Goal: Task Accomplishment & Management: Manage account settings

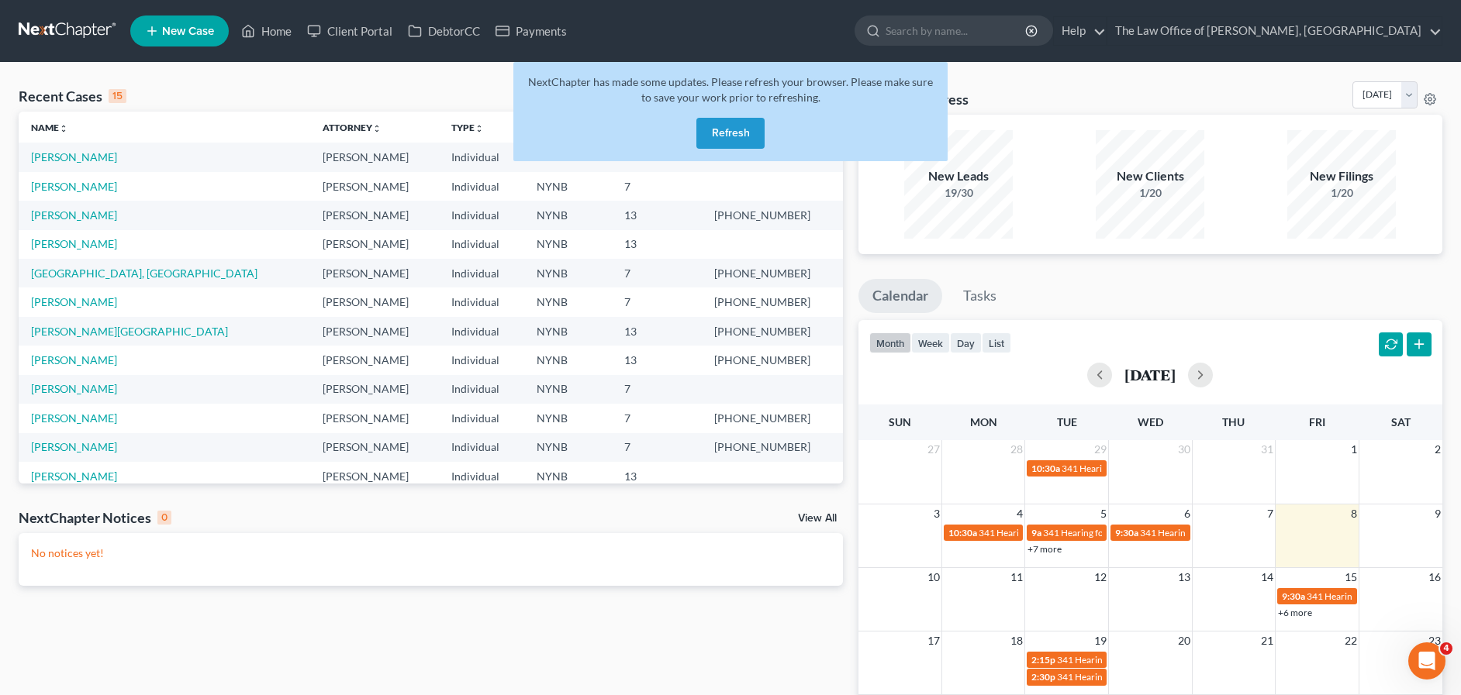
click at [730, 132] on button "Refresh" at bounding box center [730, 133] width 68 height 31
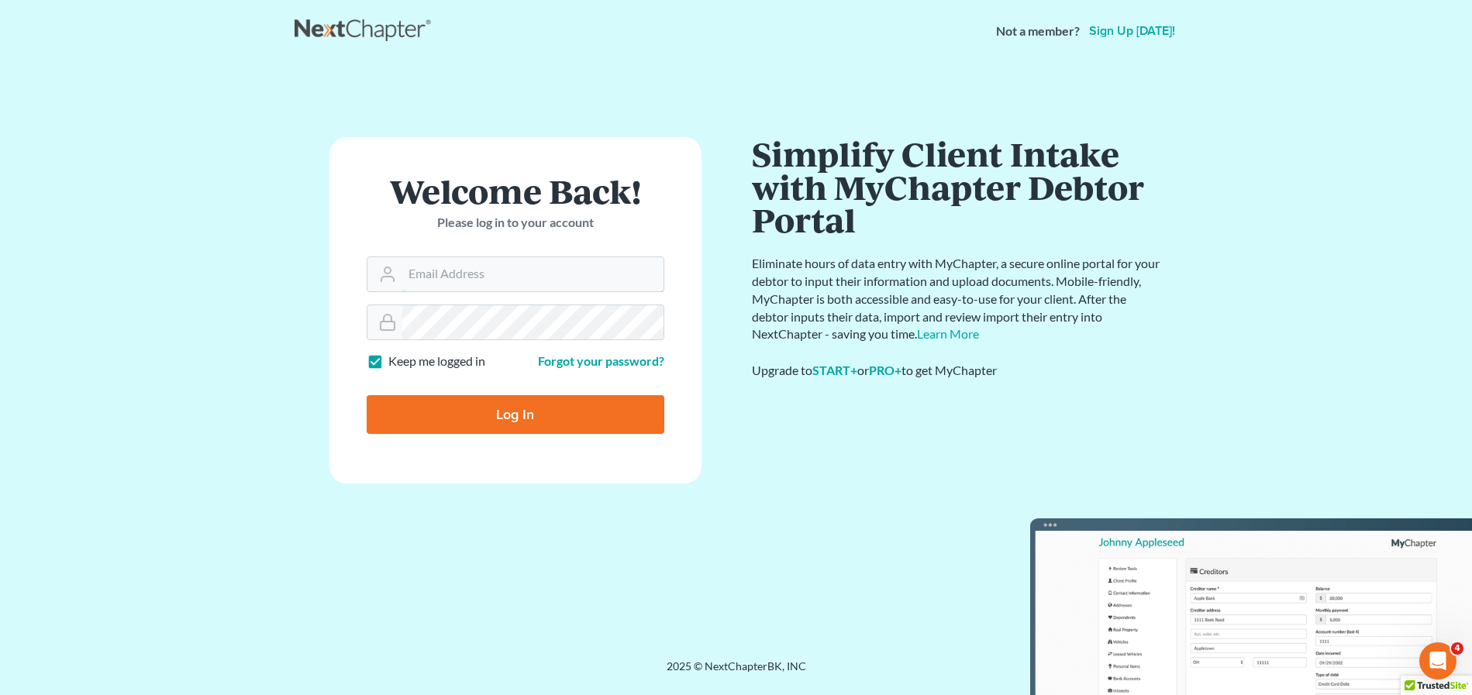
type input "[PERSON_NAME][EMAIL_ADDRESS][DOMAIN_NAME]"
click at [661, 370] on div at bounding box center [526, 428] width 318 height 177
click at [430, 410] on input "Log In" at bounding box center [516, 414] width 298 height 39
type input "Thinking..."
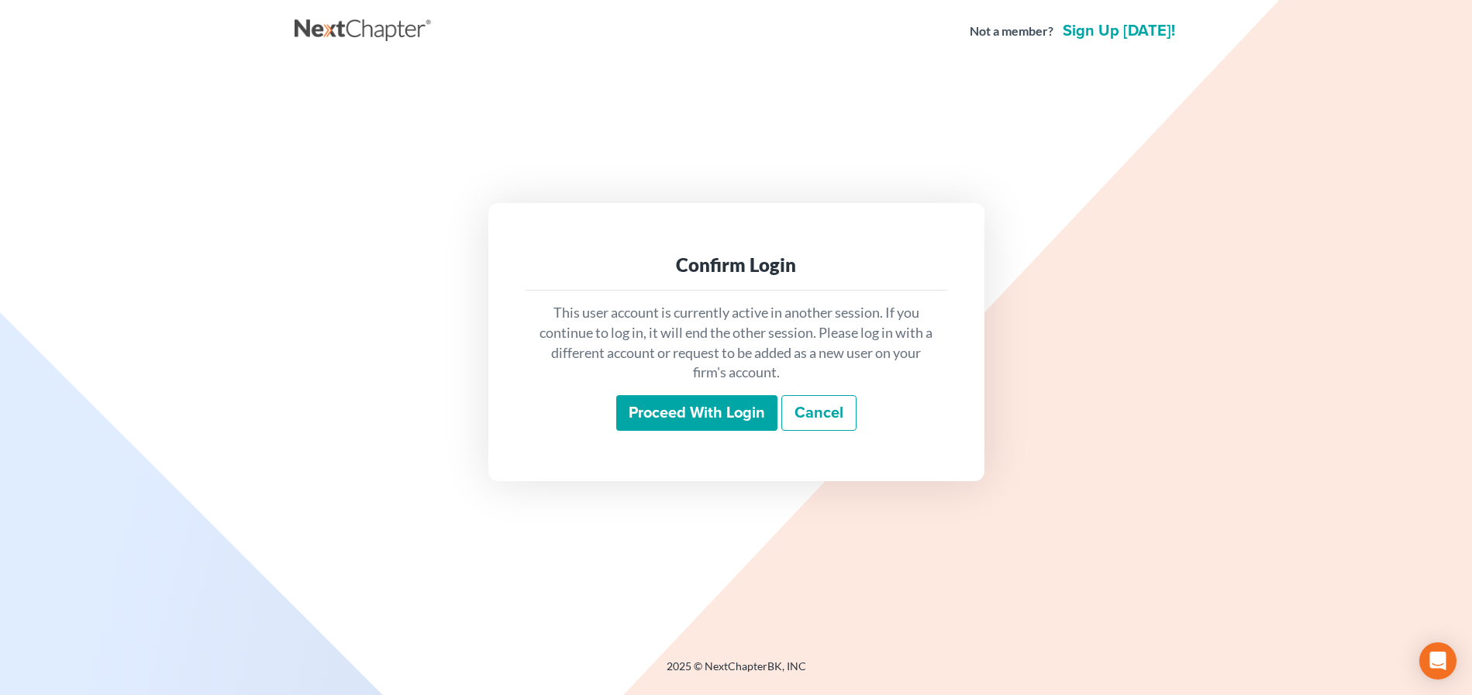
click at [697, 415] on input "Proceed with login" at bounding box center [696, 413] width 161 height 36
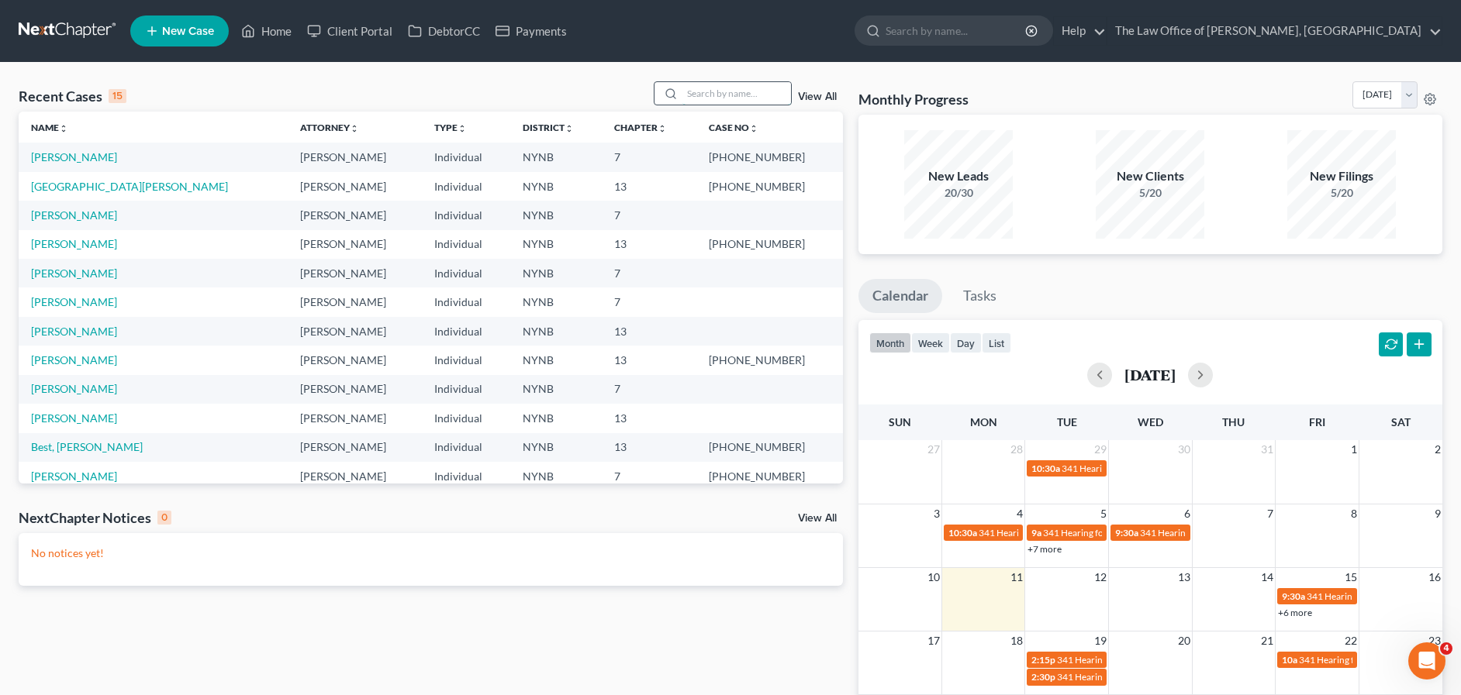
click at [716, 88] on input "search" at bounding box center [736, 93] width 109 height 22
click at [83, 157] on link "Thompson, Shaniqua" at bounding box center [74, 156] width 86 height 13
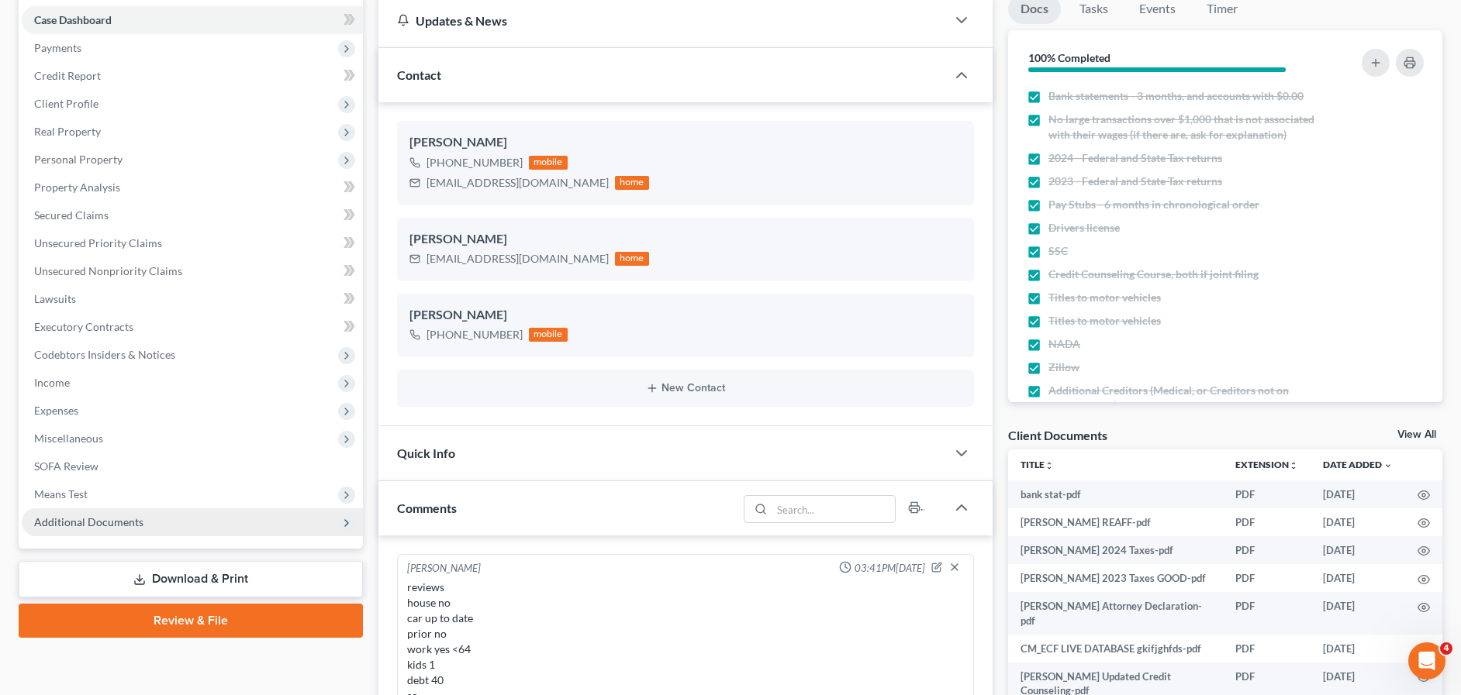
scroll to position [232, 0]
click at [69, 523] on span "Additional Documents" at bounding box center [88, 522] width 109 height 13
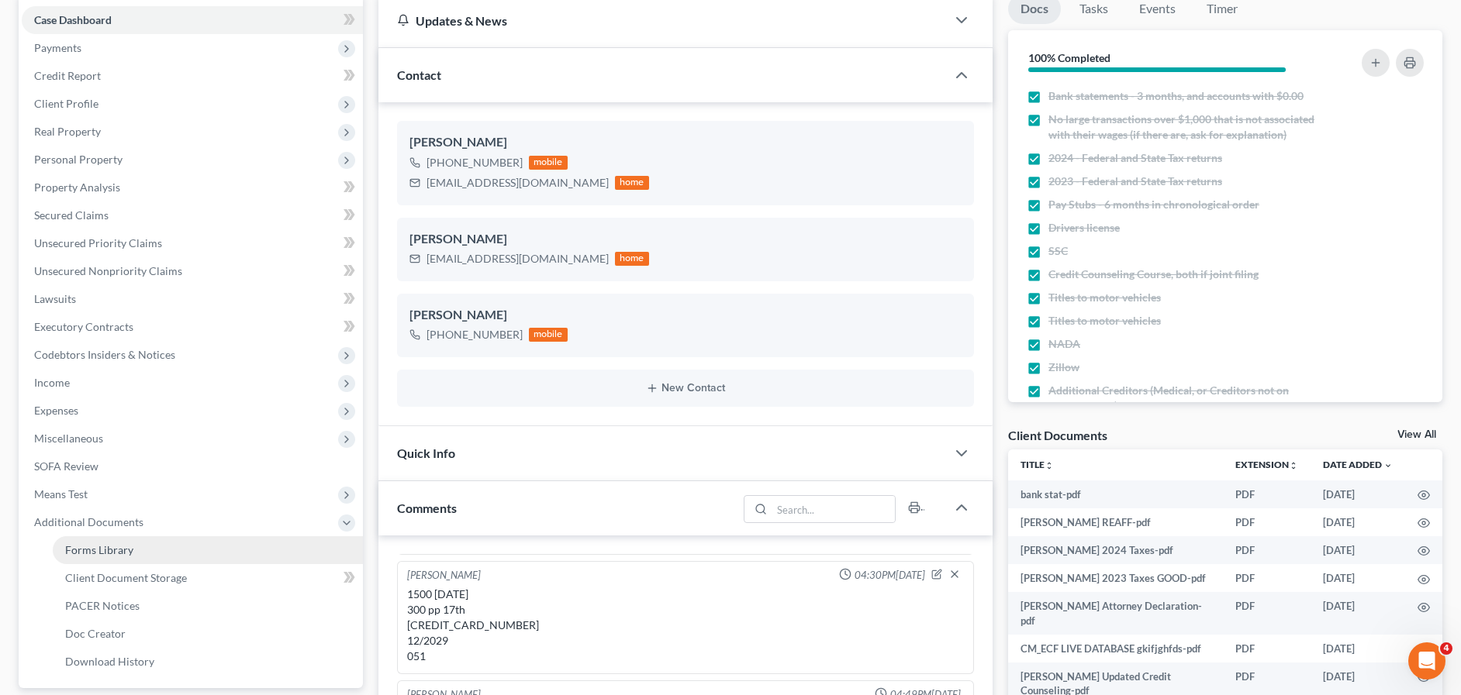
scroll to position [1986, 0]
click at [143, 575] on span "Client Document Storage" at bounding box center [126, 577] width 122 height 13
select select "5"
select select "1"
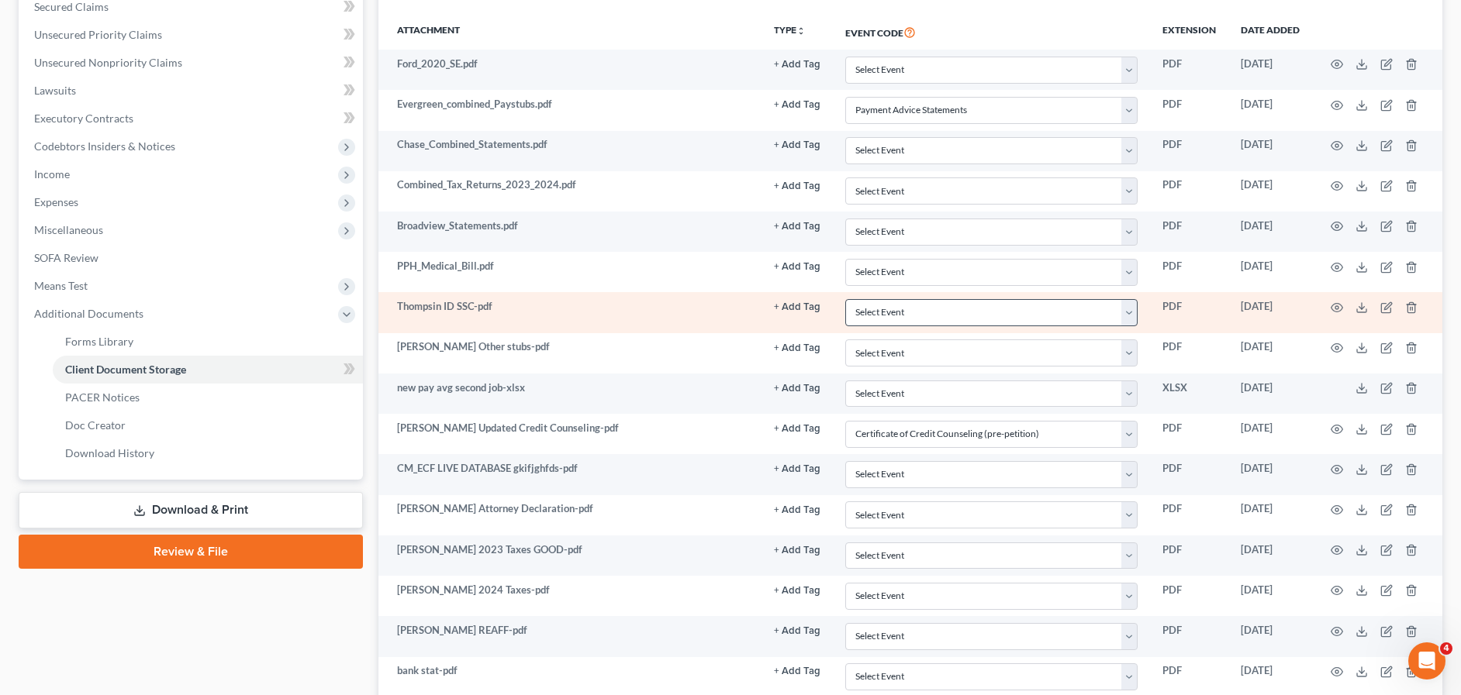
scroll to position [487, 0]
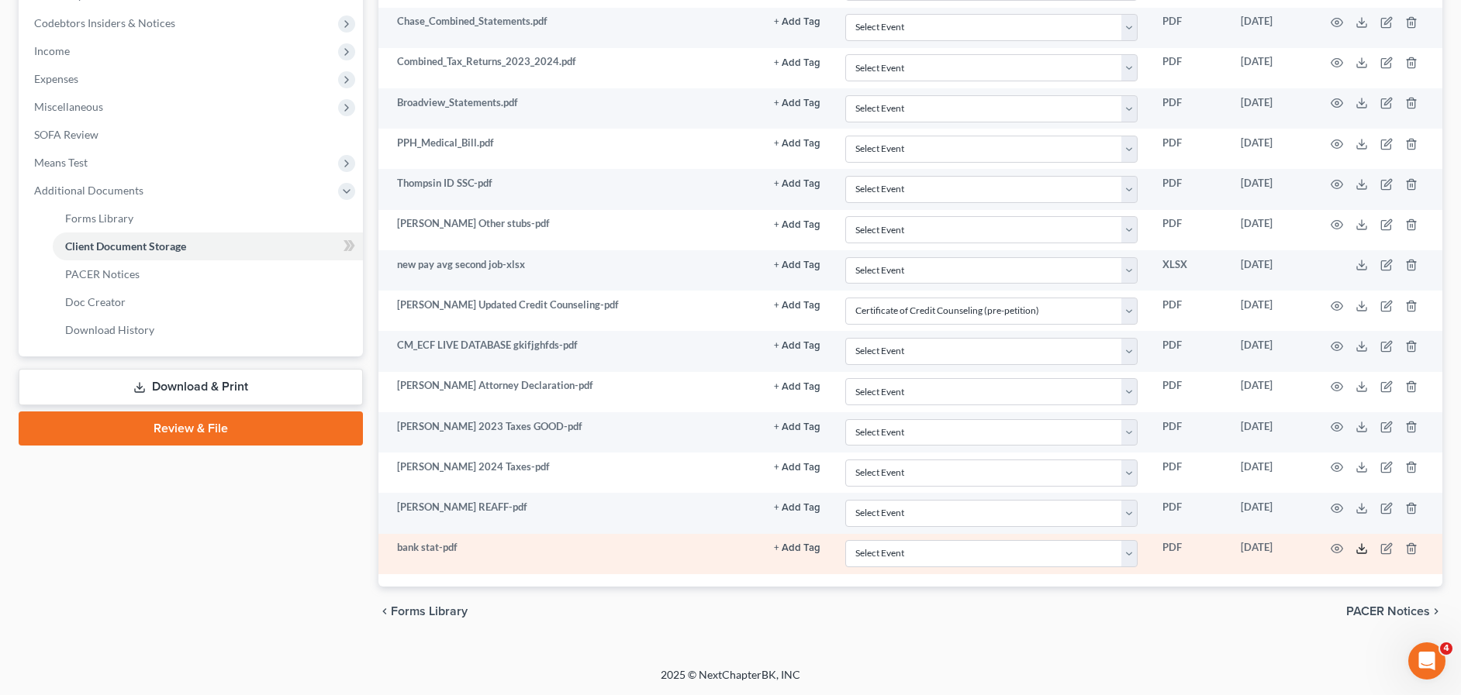
click at [1357, 549] on icon at bounding box center [1361, 549] width 12 height 12
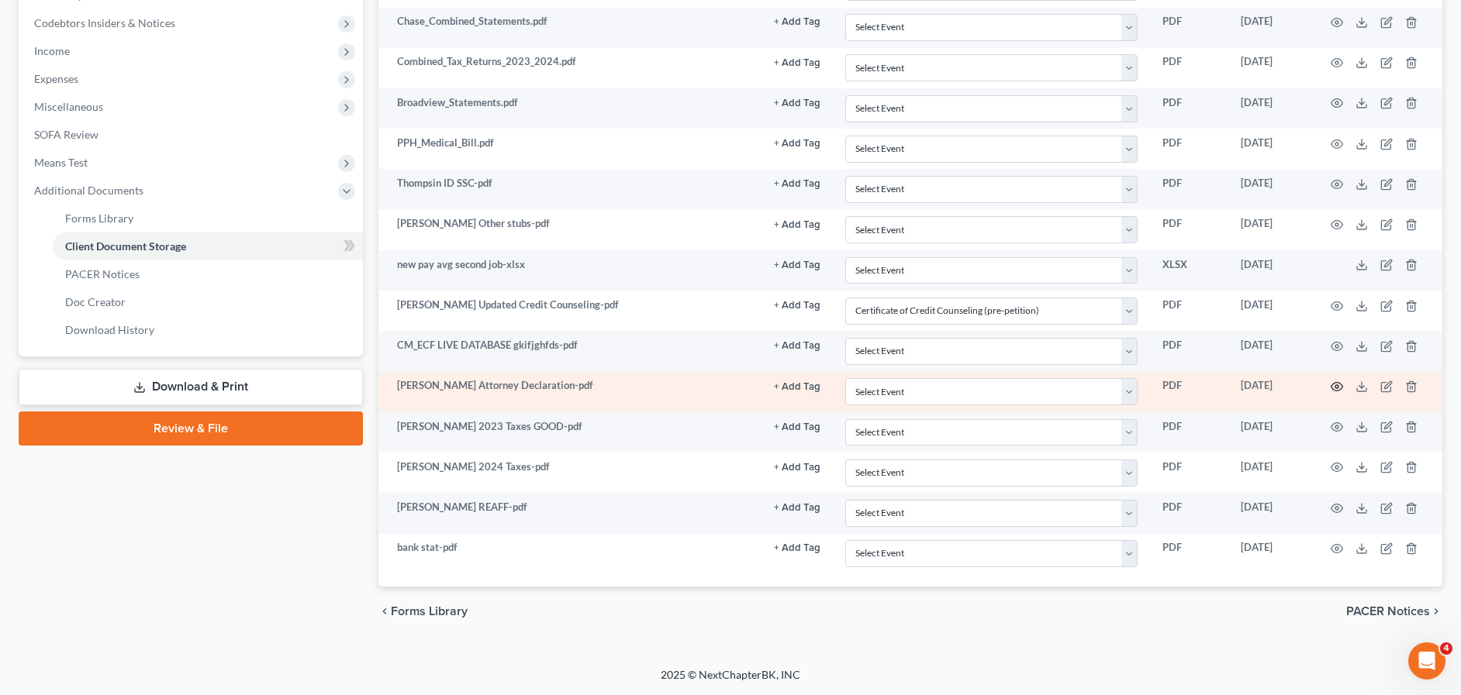
click at [1334, 388] on icon "button" at bounding box center [1336, 387] width 12 height 12
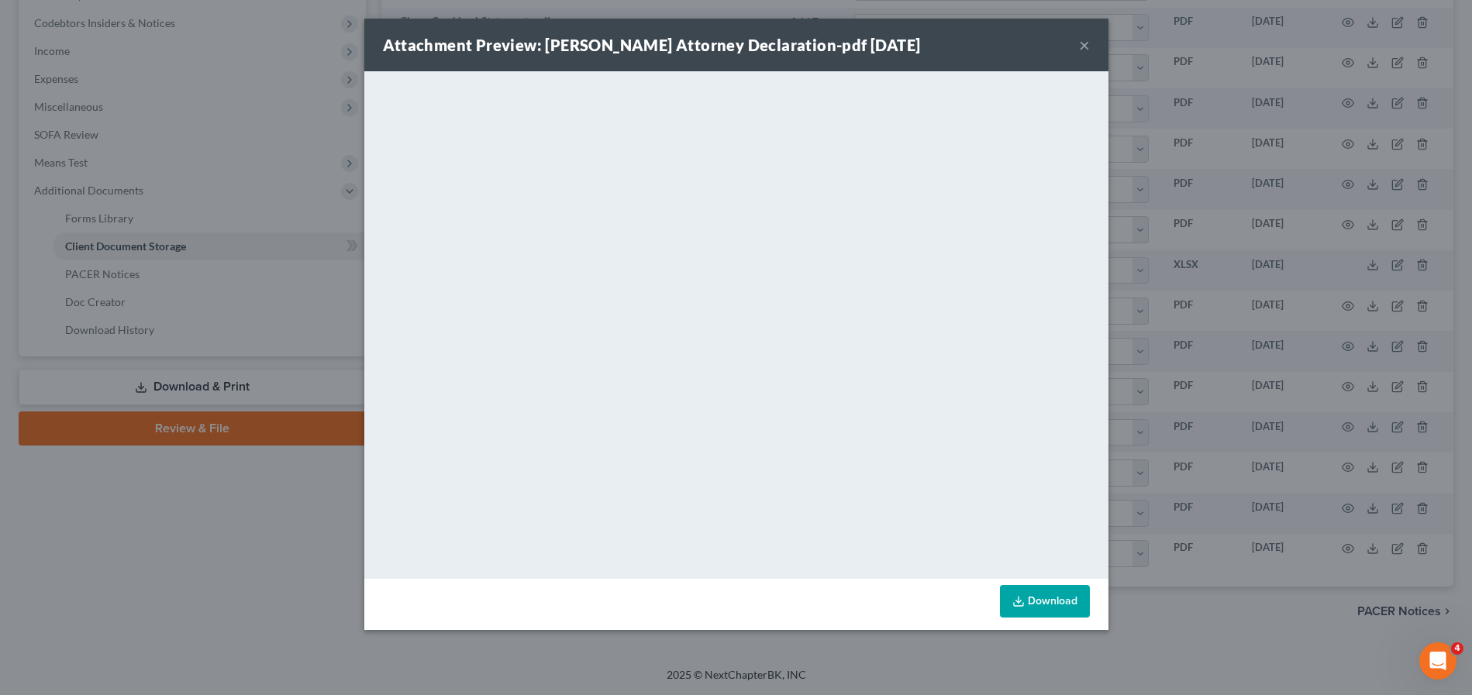
click at [1087, 46] on button "×" at bounding box center [1084, 45] width 11 height 19
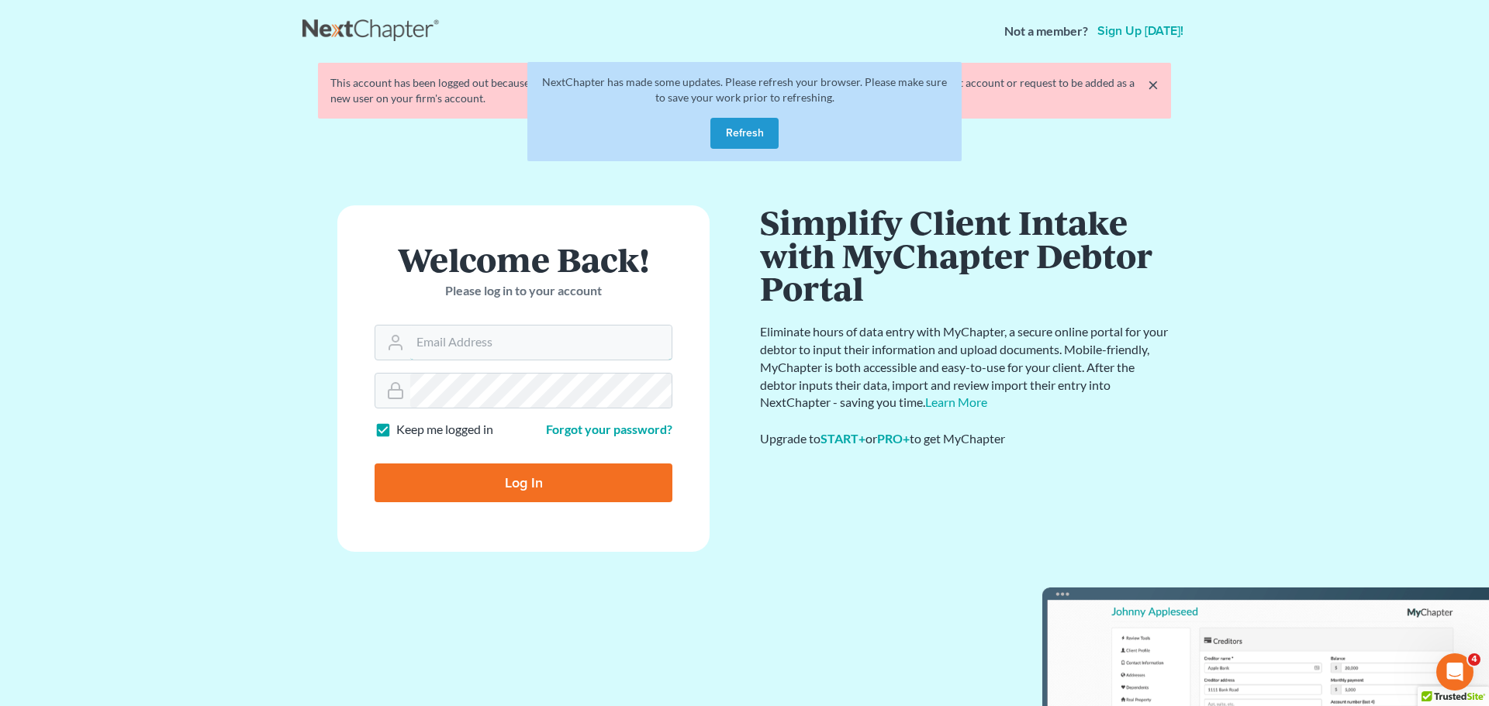
type input "[PERSON_NAME][EMAIL_ADDRESS][DOMAIN_NAME]"
click at [757, 133] on button "Refresh" at bounding box center [744, 133] width 68 height 31
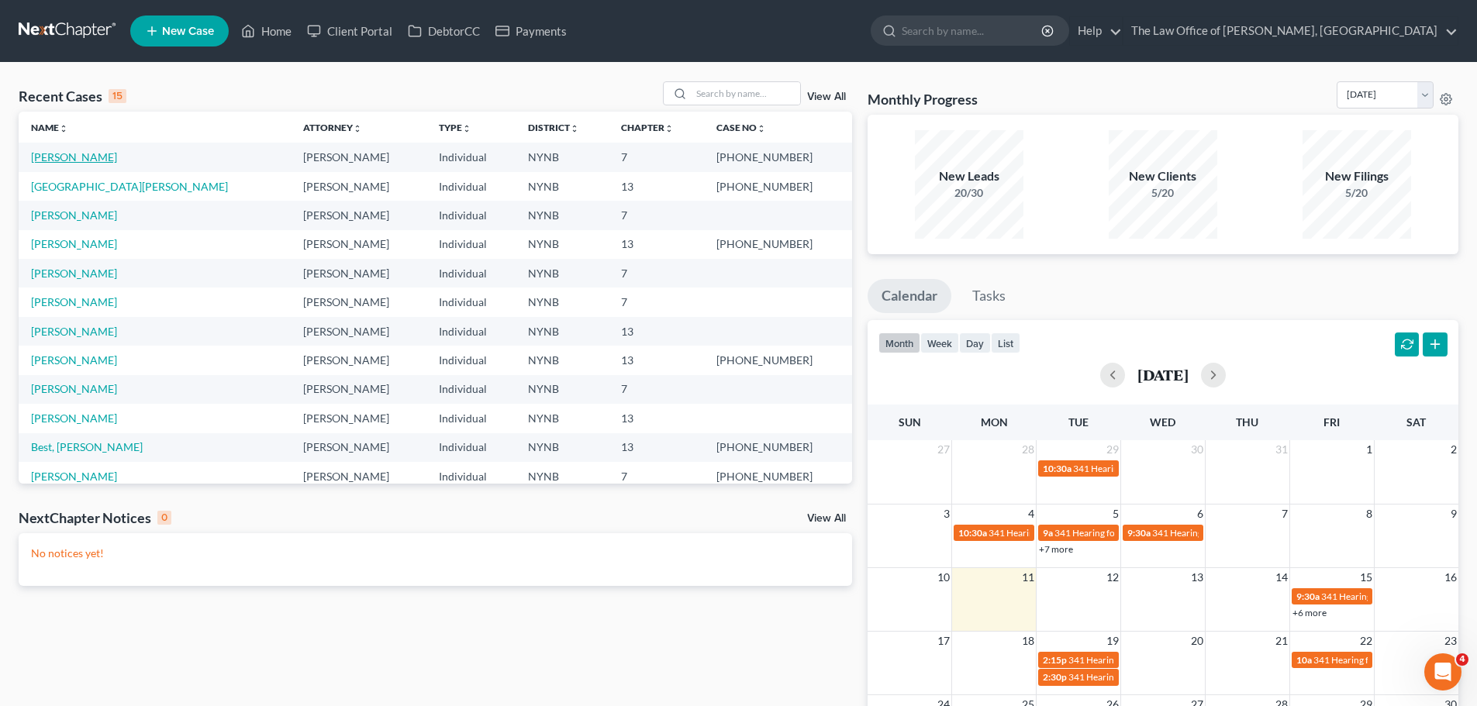
click at [81, 155] on link "Thompson, Shaniqua" at bounding box center [74, 156] width 86 height 13
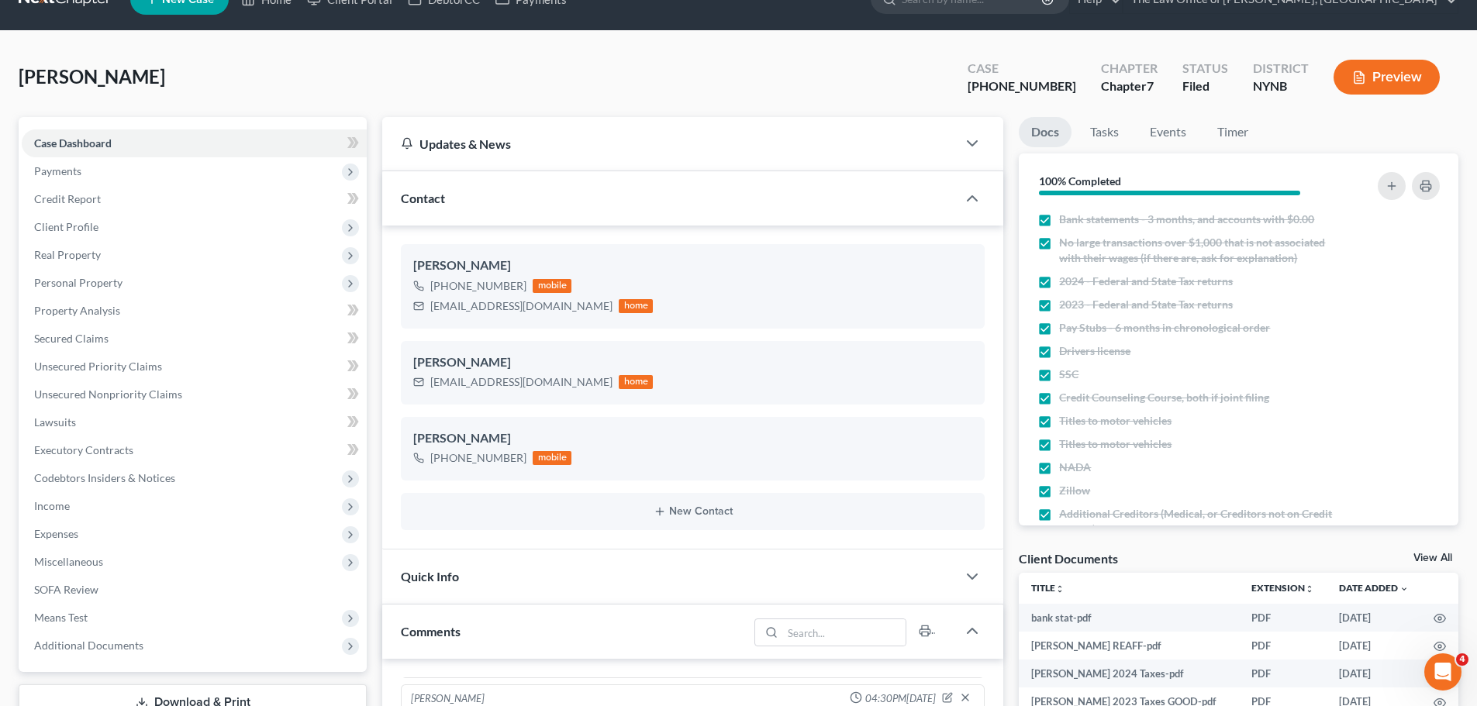
scroll to position [543, 0]
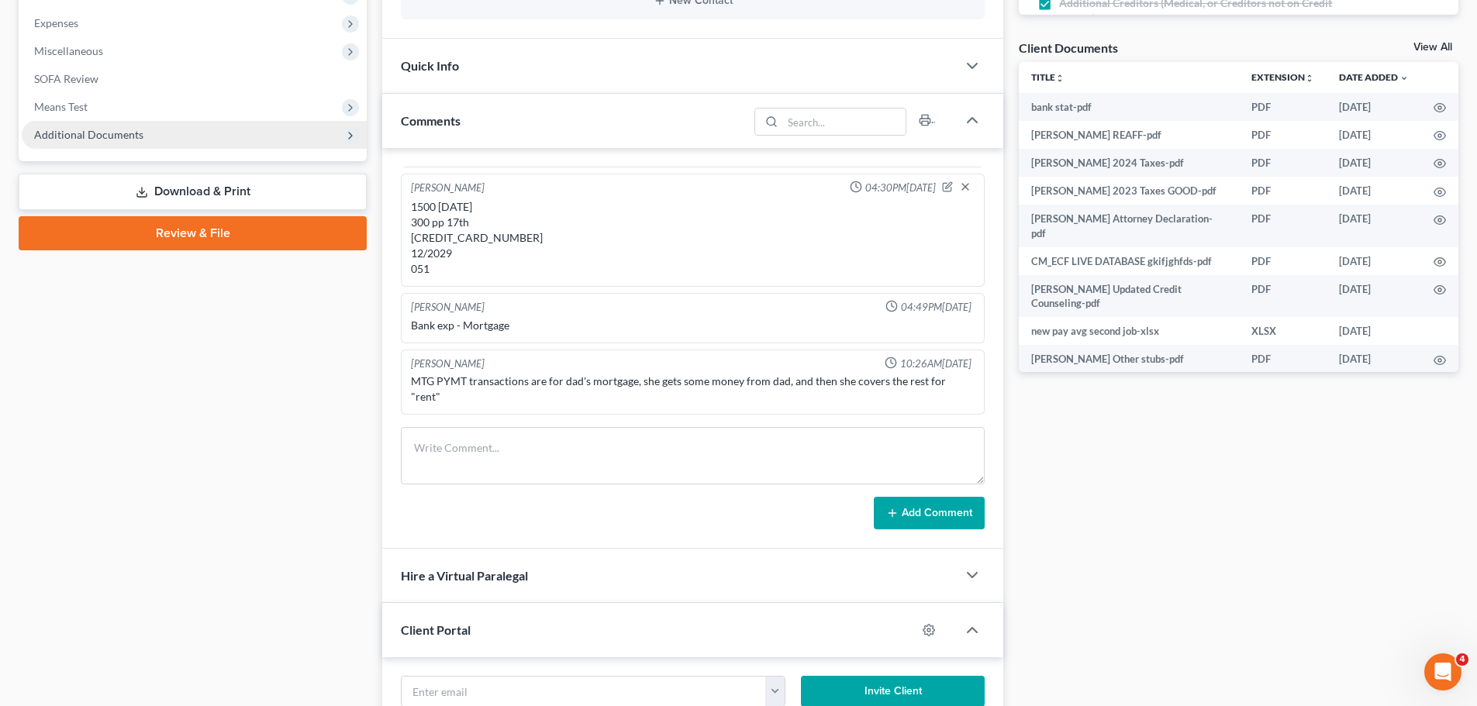
click at [55, 136] on span "Additional Documents" at bounding box center [88, 134] width 109 height 13
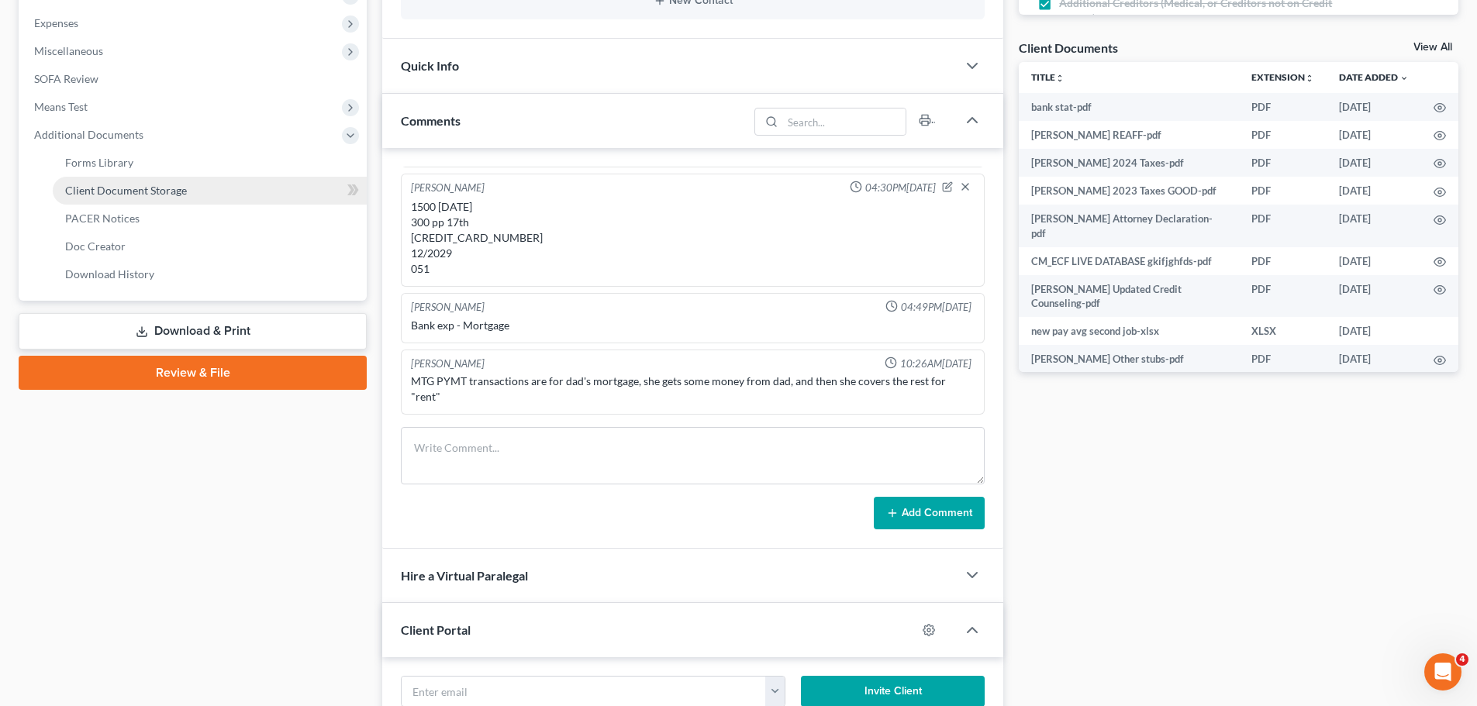
click at [155, 191] on span "Client Document Storage" at bounding box center [126, 190] width 122 height 13
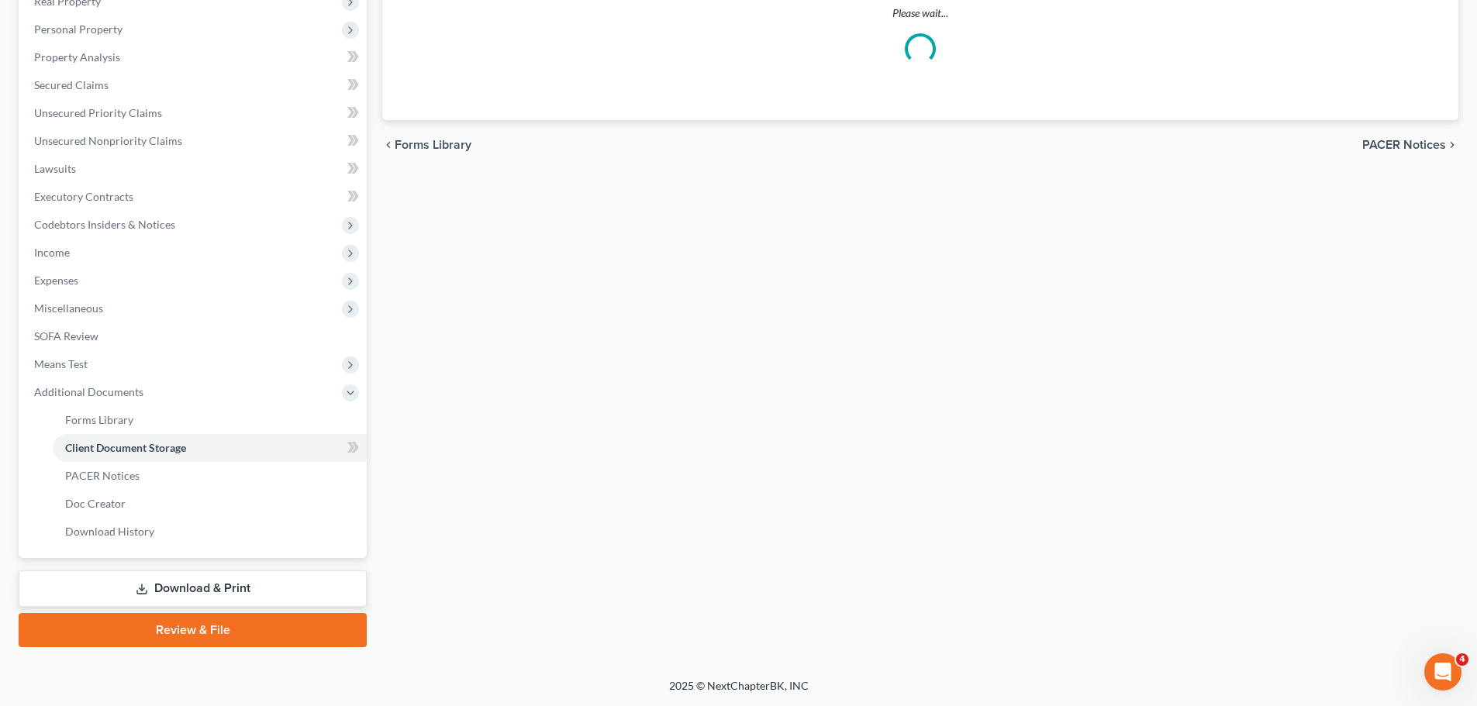
scroll to position [227, 0]
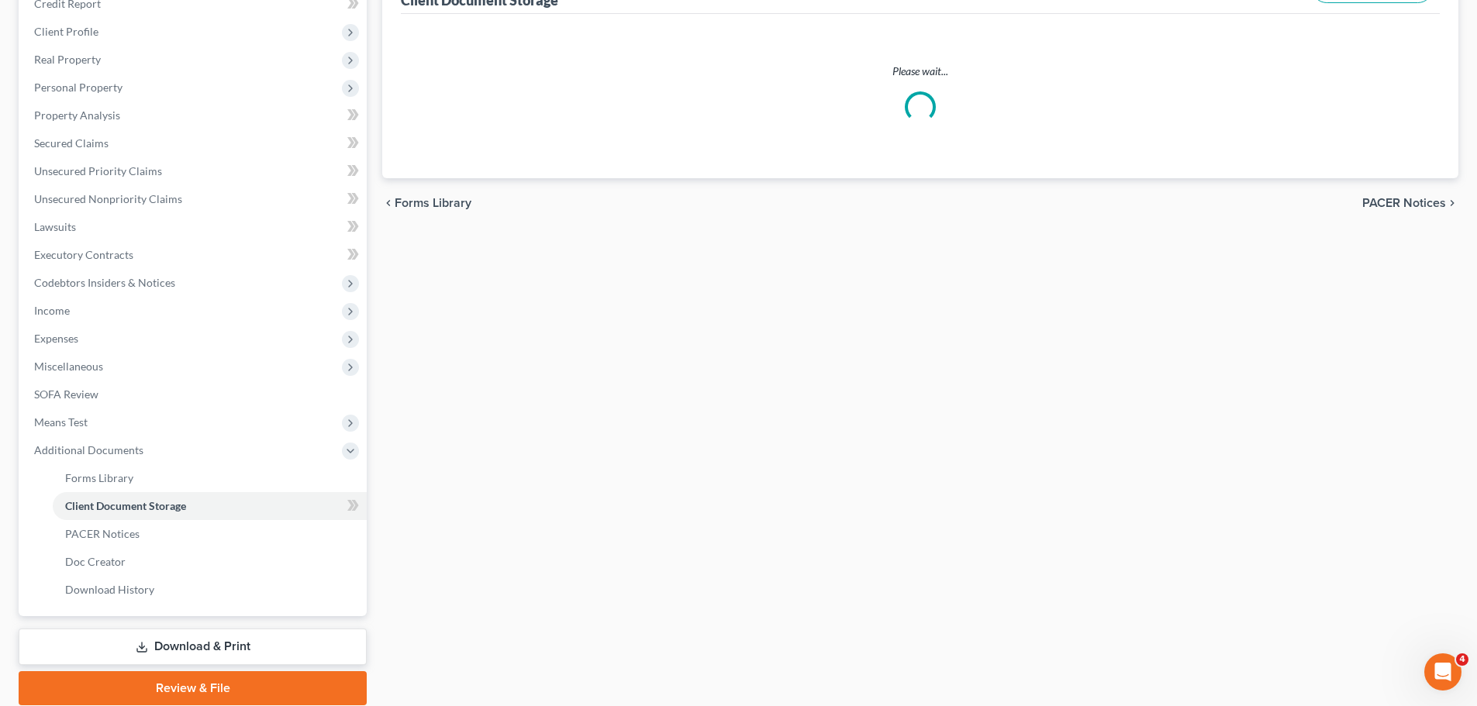
select select "5"
select select "1"
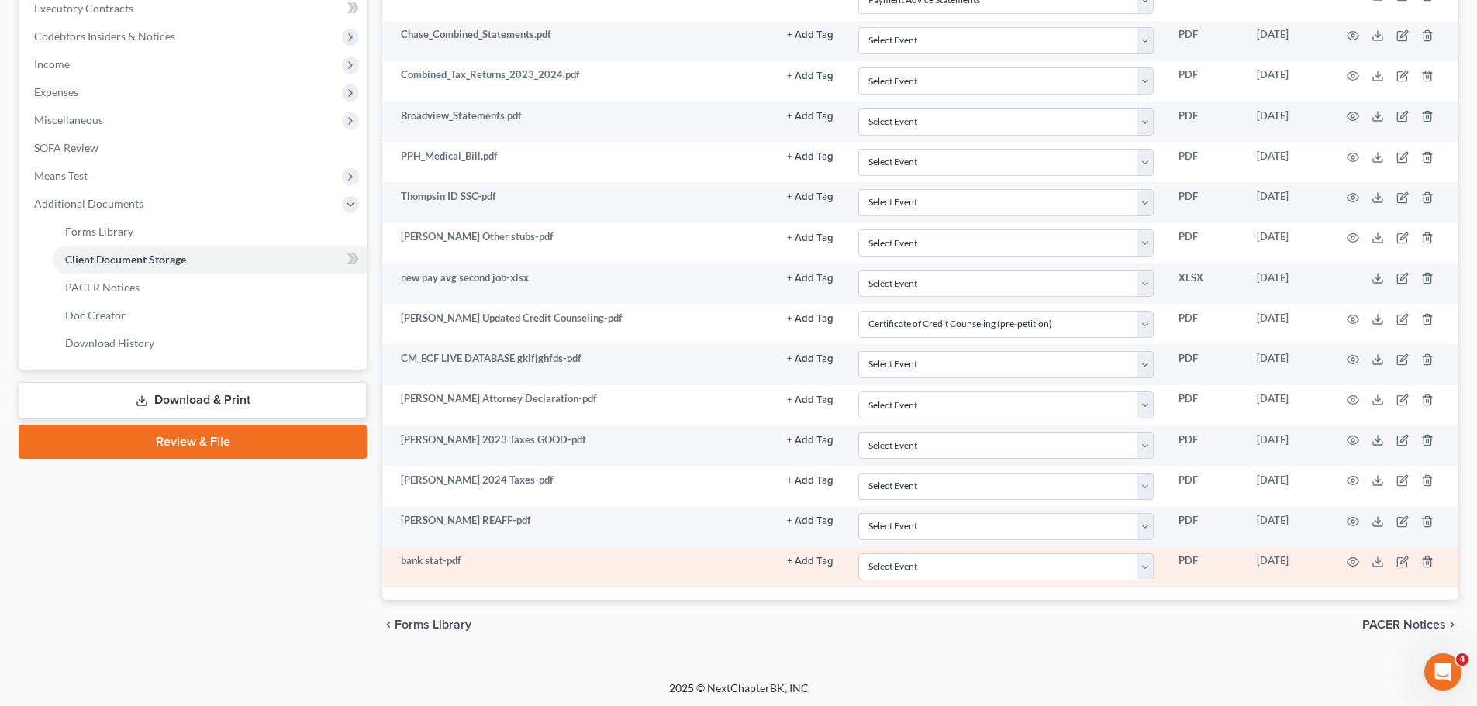
scroll to position [476, 0]
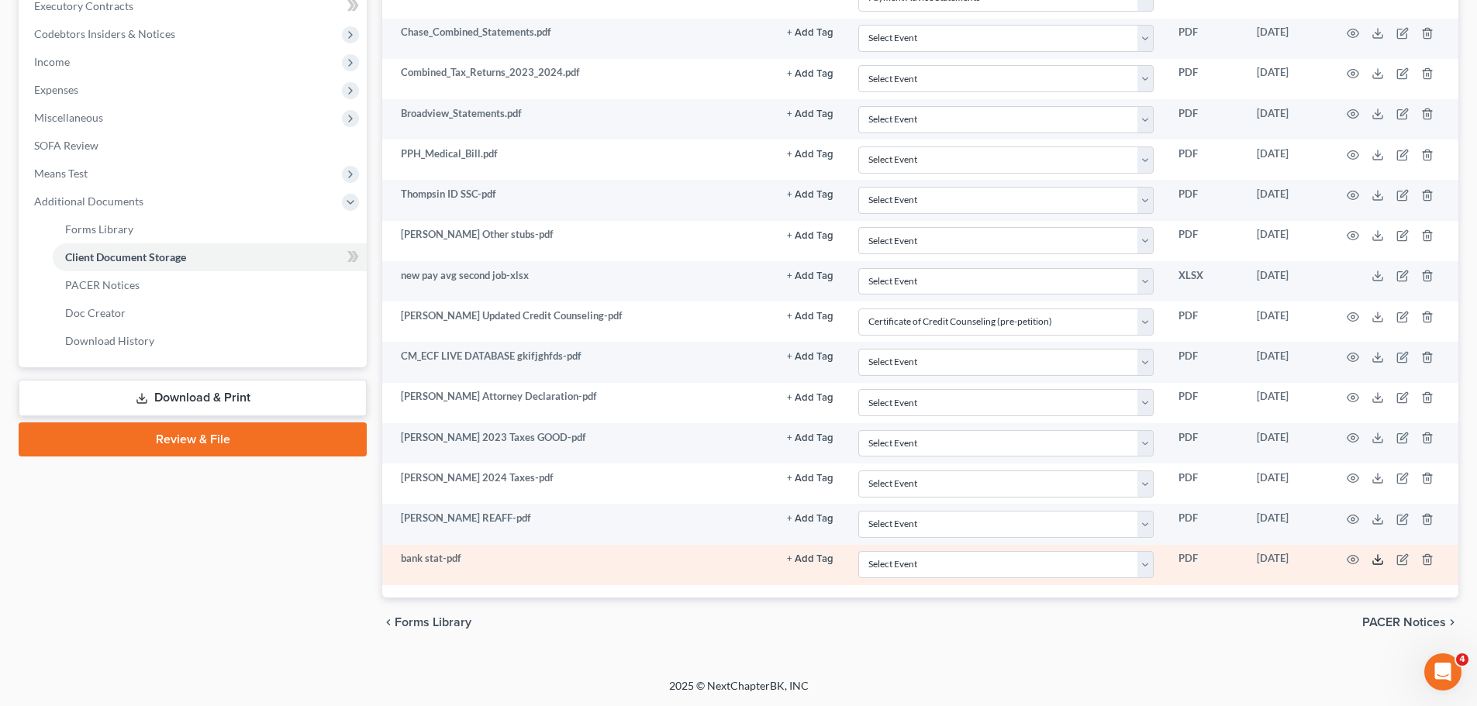
click at [1379, 559] on icon at bounding box center [1378, 560] width 12 height 12
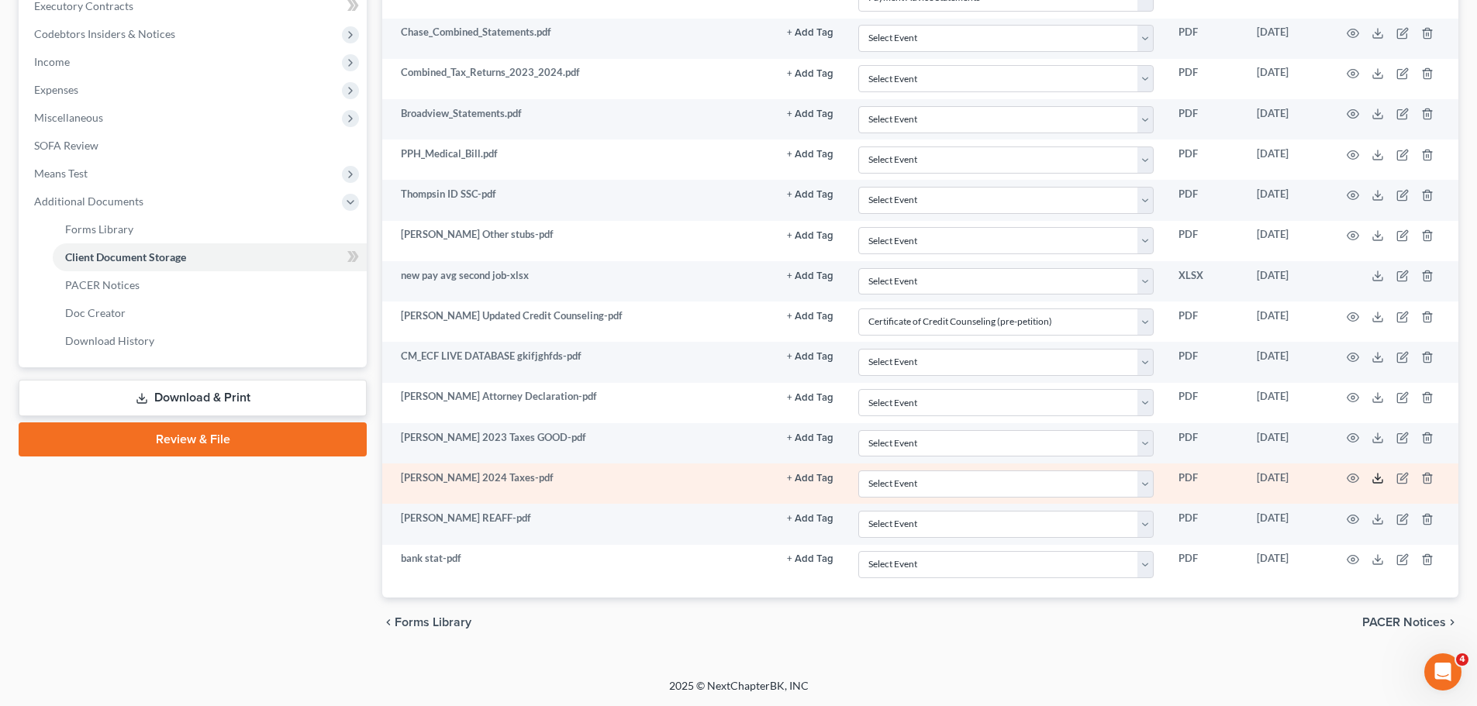
click at [1375, 480] on icon at bounding box center [1378, 478] width 12 height 12
